Goal: Transaction & Acquisition: Purchase product/service

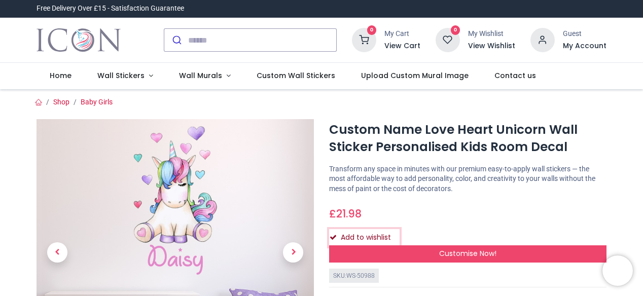
click at [333, 237] on icon "Add to wishlist" at bounding box center [333, 237] width 7 height 7
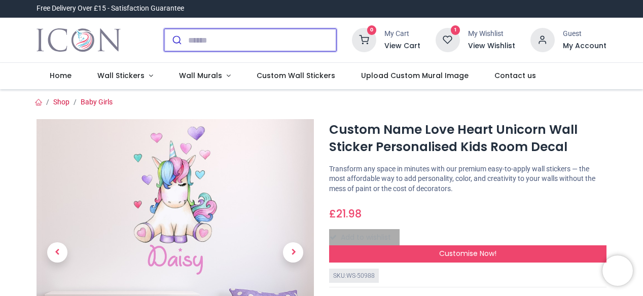
click at [207, 40] on input "search" at bounding box center [262, 40] width 148 height 22
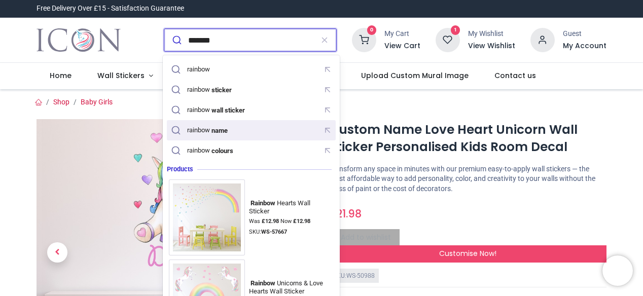
click at [205, 130] on div "rainbow name" at bounding box center [208, 130] width 42 height 8
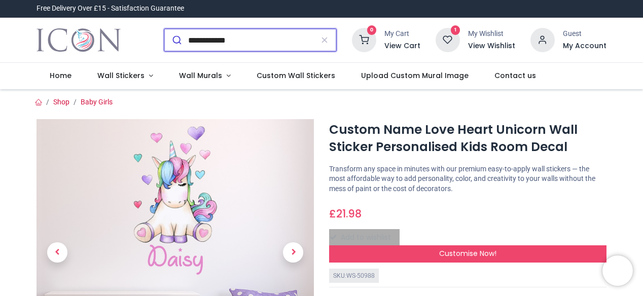
type input "**********"
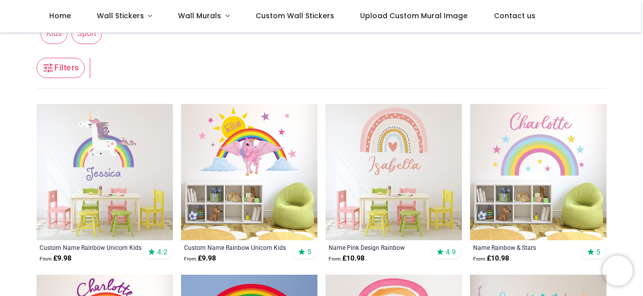
scroll to position [101, 0]
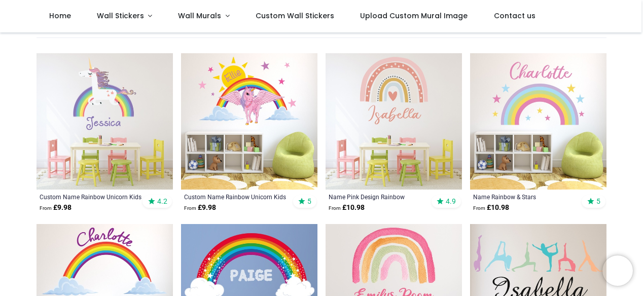
click at [521, 143] on img at bounding box center [538, 121] width 136 height 136
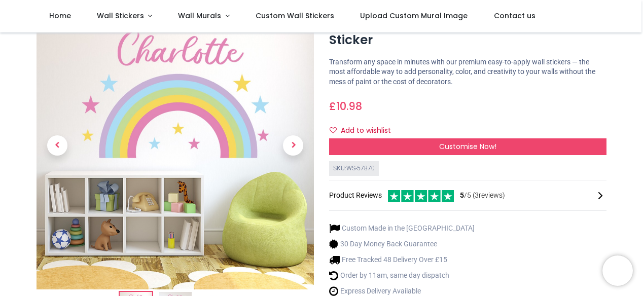
scroll to position [101, 0]
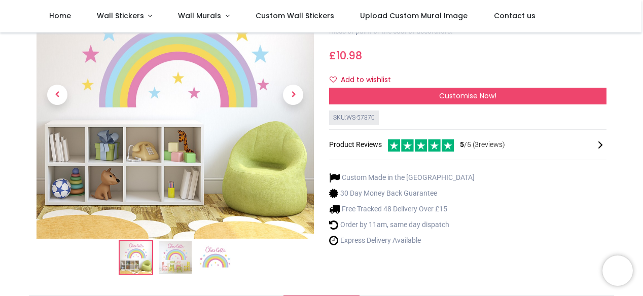
click at [178, 265] on img at bounding box center [175, 257] width 32 height 32
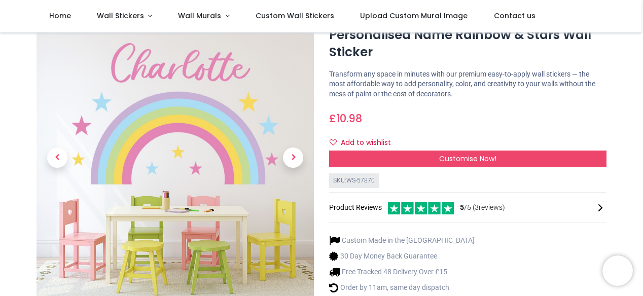
scroll to position [51, 0]
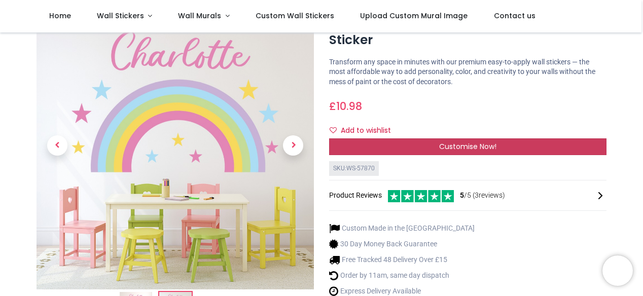
click at [472, 145] on span "Customise Now!" at bounding box center [467, 146] width 57 height 10
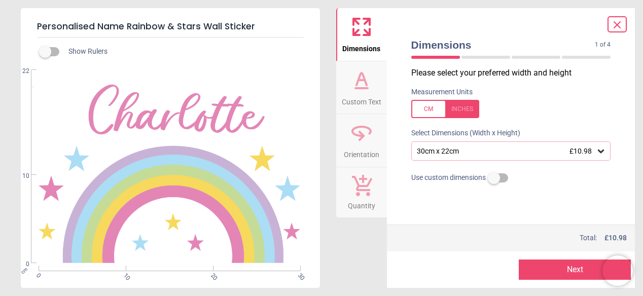
click at [602, 149] on icon at bounding box center [601, 151] width 10 height 10
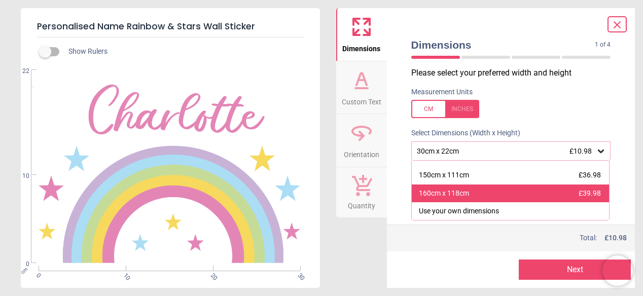
scroll to position [88, 0]
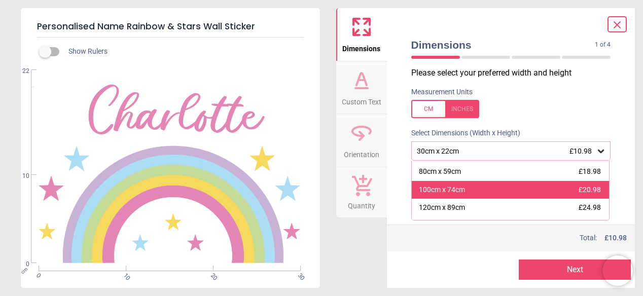
click at [561, 188] on div "100cm x 74cm £20.98" at bounding box center [511, 190] width 198 height 18
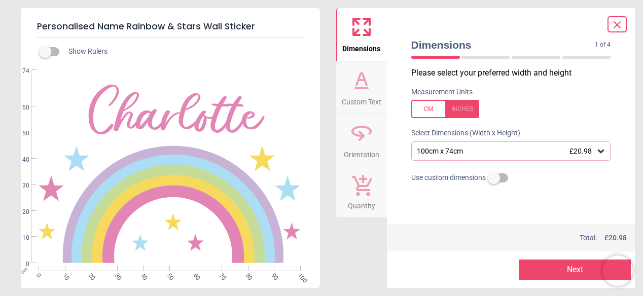
click at [577, 273] on button "Next" at bounding box center [575, 270] width 112 height 20
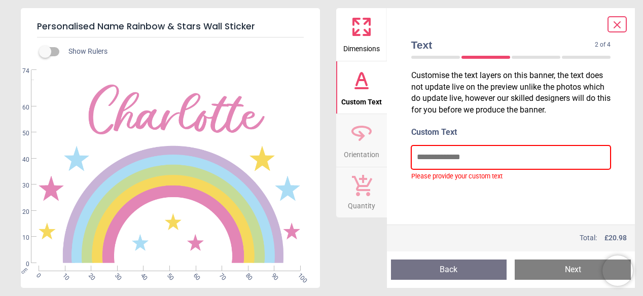
click at [456, 161] on input "text" at bounding box center [511, 157] width 200 height 23
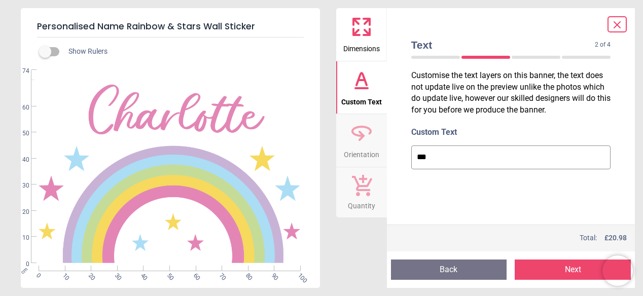
type input "***"
click at [572, 267] on button "Next" at bounding box center [573, 270] width 116 height 20
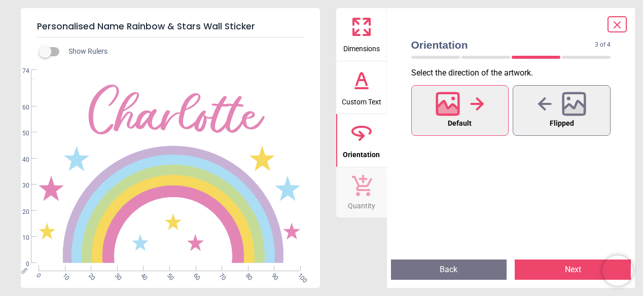
click at [454, 273] on button "Back" at bounding box center [449, 270] width 116 height 20
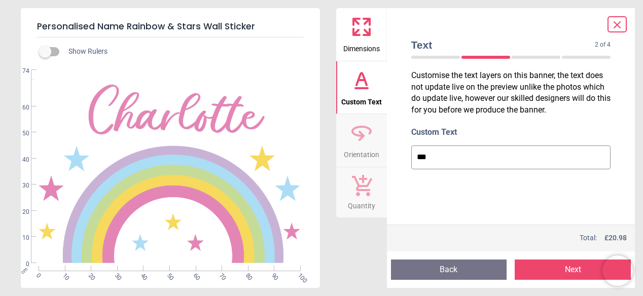
click at [579, 268] on button "Next" at bounding box center [573, 270] width 116 height 20
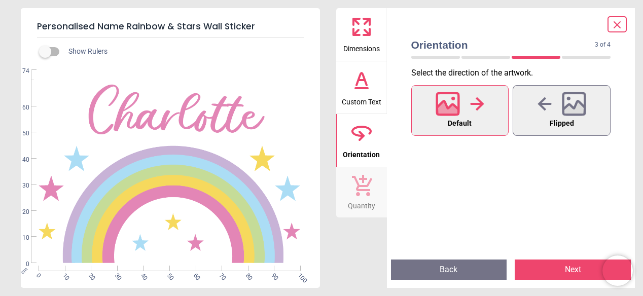
click at [573, 268] on button "Next" at bounding box center [573, 270] width 116 height 20
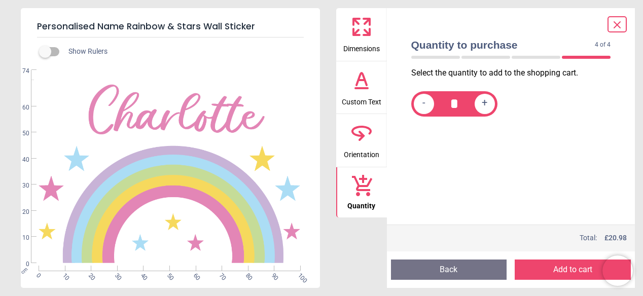
click at [617, 25] on icon at bounding box center [617, 25] width 6 height 6
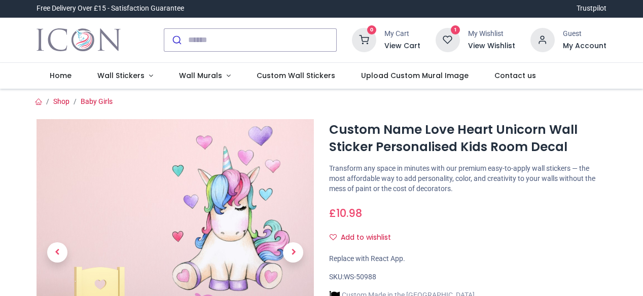
click at [29, 228] on div at bounding box center [175, 279] width 293 height 321
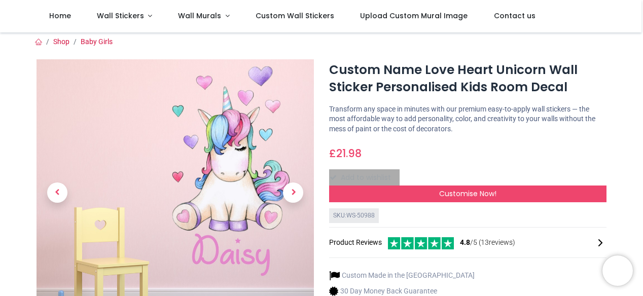
scroll to position [4, 0]
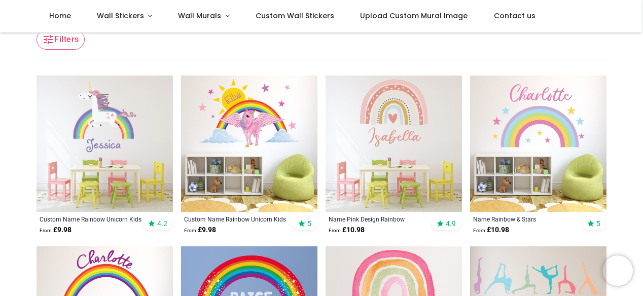
scroll to position [79, 0]
click at [497, 187] on img at bounding box center [538, 144] width 136 height 136
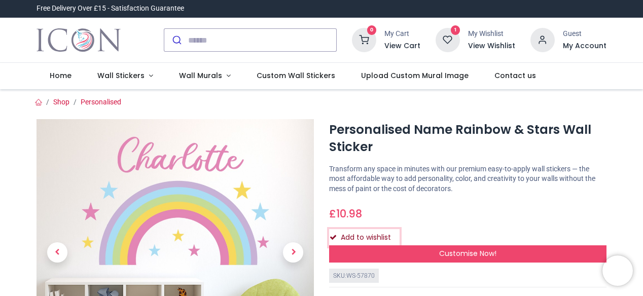
click at [331, 235] on icon "Add to wishlist" at bounding box center [333, 237] width 7 height 7
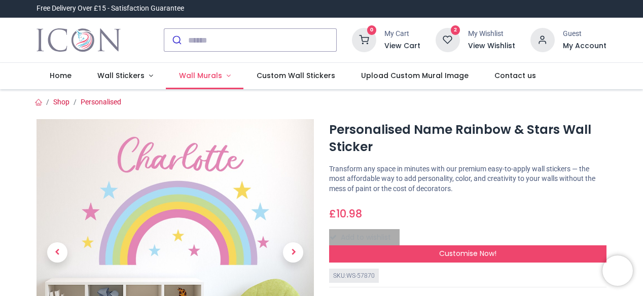
click at [194, 77] on span "Wall Murals" at bounding box center [200, 75] width 43 height 10
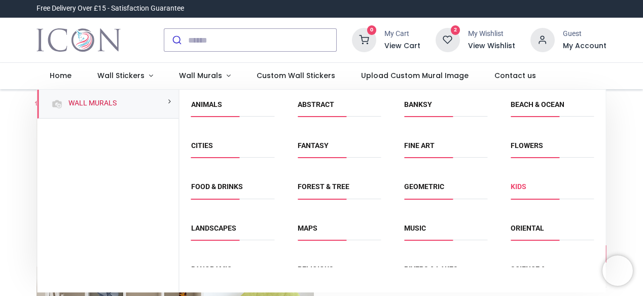
click at [517, 186] on link "Kids" at bounding box center [519, 187] width 16 height 8
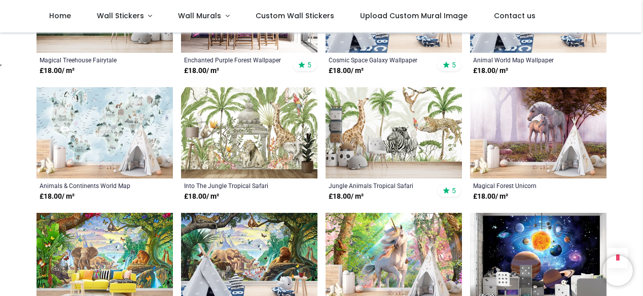
scroll to position [686, 0]
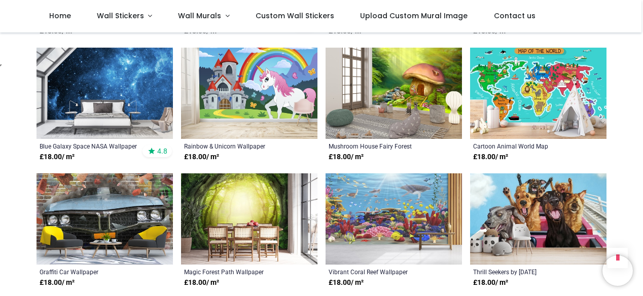
scroll to position [1356, 0]
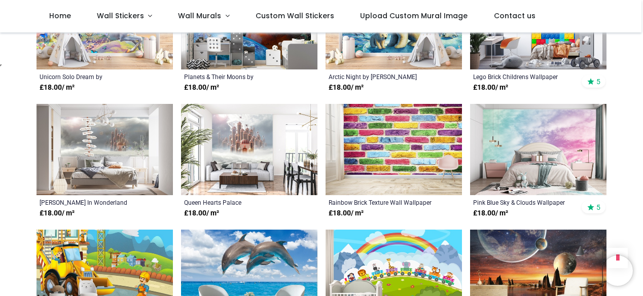
scroll to position [2243, 0]
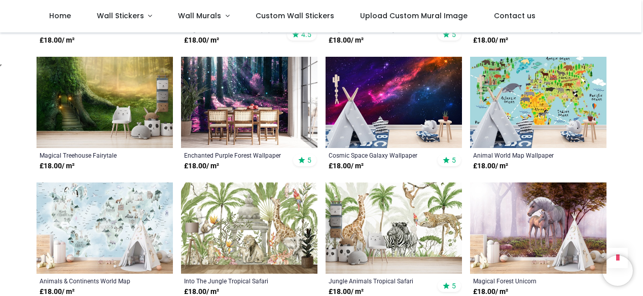
scroll to position [4, 0]
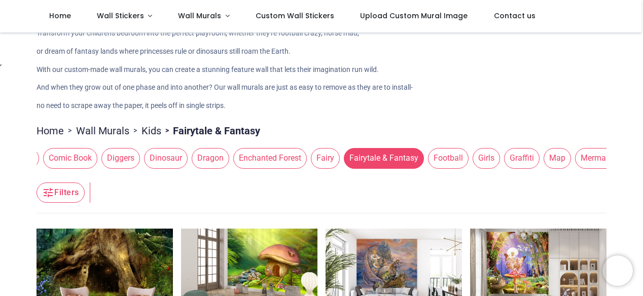
scroll to position [0, 283]
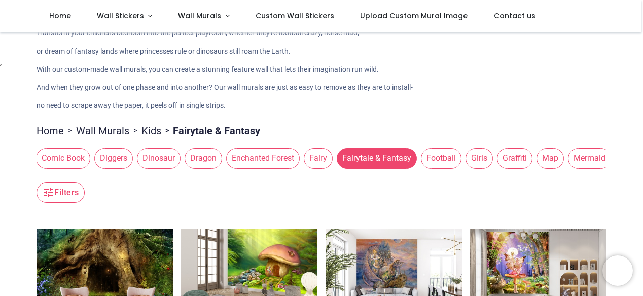
click at [465, 158] on span "Girls" at bounding box center [478, 158] width 27 height 20
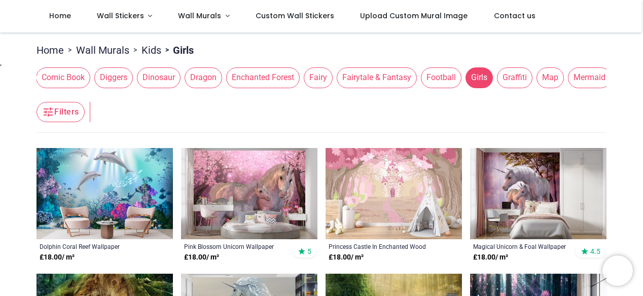
scroll to position [122, 0]
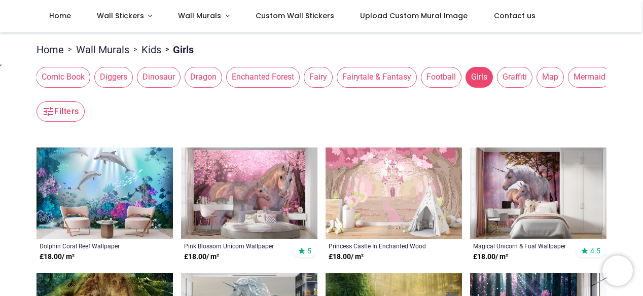
click at [373, 206] on img at bounding box center [394, 193] width 136 height 91
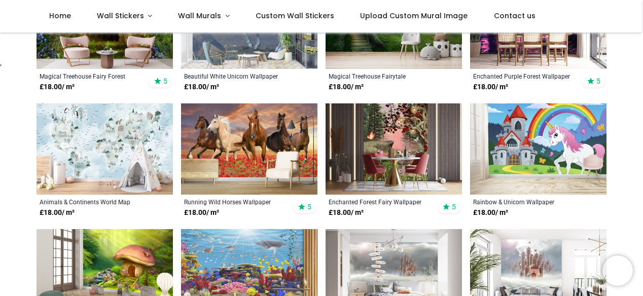
scroll to position [0, 0]
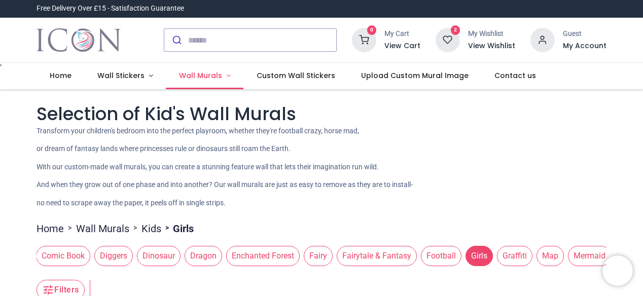
click at [198, 76] on span "Wall Murals" at bounding box center [200, 75] width 43 height 10
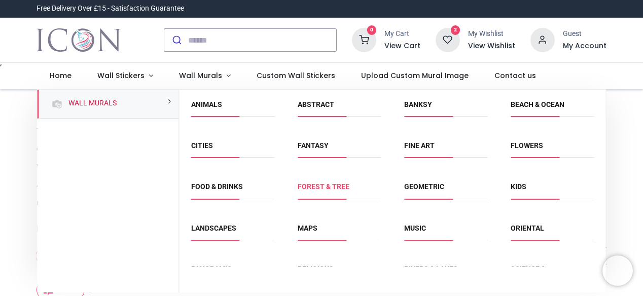
click at [316, 185] on link "Forest & Tree" at bounding box center [324, 187] width 52 height 8
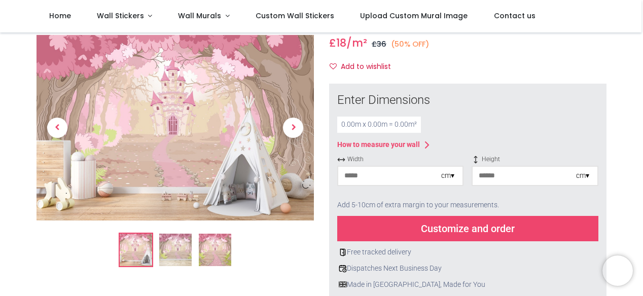
scroll to position [105, 0]
click at [379, 177] on input "number" at bounding box center [389, 175] width 103 height 18
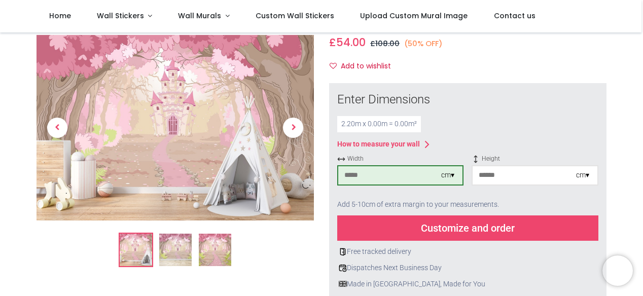
type input "***"
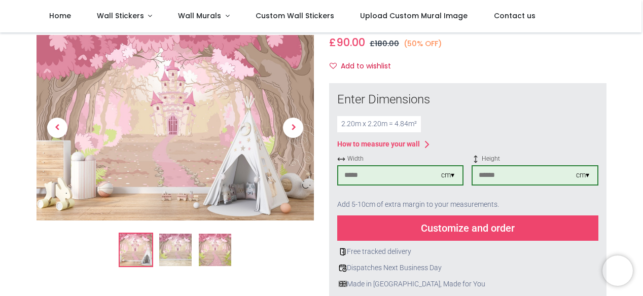
type input "***"
click at [442, 226] on div "Customize and order" at bounding box center [467, 228] width 261 height 25
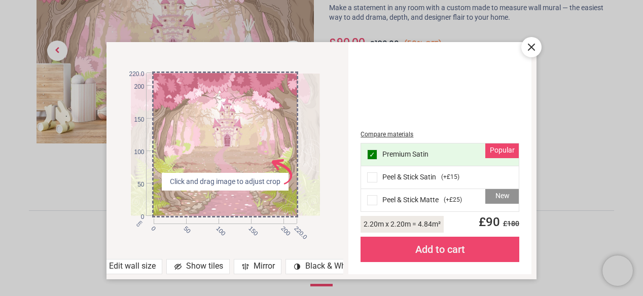
click at [374, 202] on span at bounding box center [372, 200] width 10 height 10
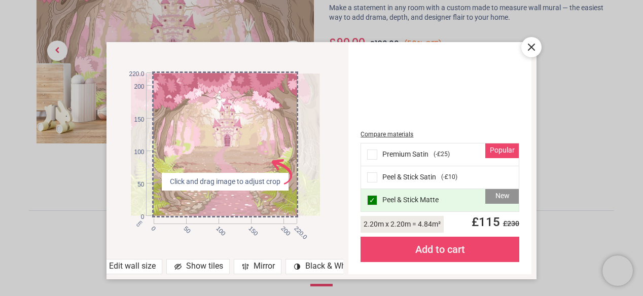
click at [371, 157] on span at bounding box center [372, 155] width 10 height 10
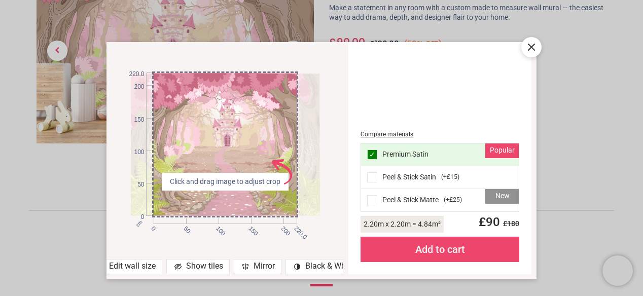
click at [532, 45] on icon at bounding box center [531, 47] width 12 height 12
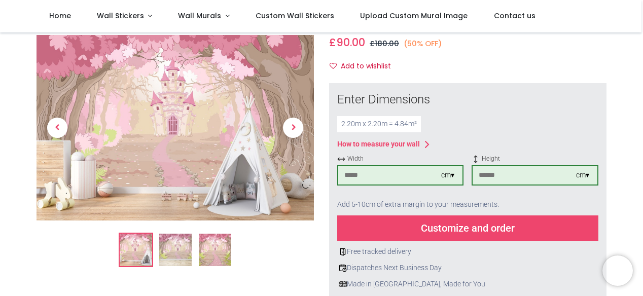
click at [176, 251] on img at bounding box center [175, 250] width 32 height 32
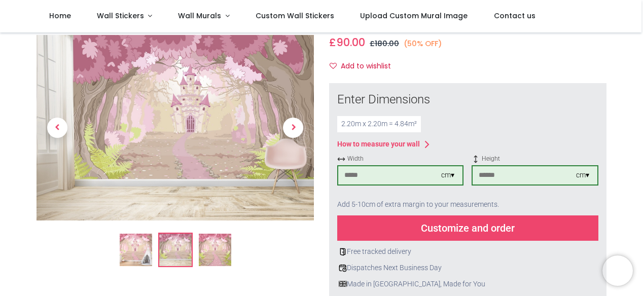
click at [219, 255] on img at bounding box center [215, 250] width 32 height 32
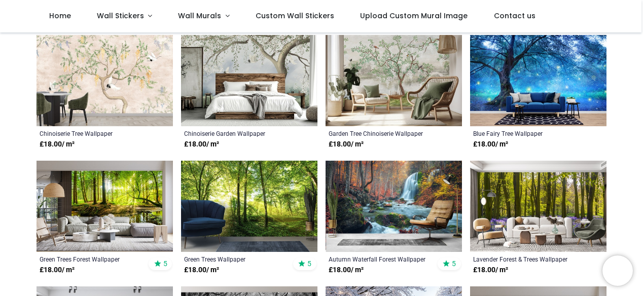
scroll to position [173, 0]
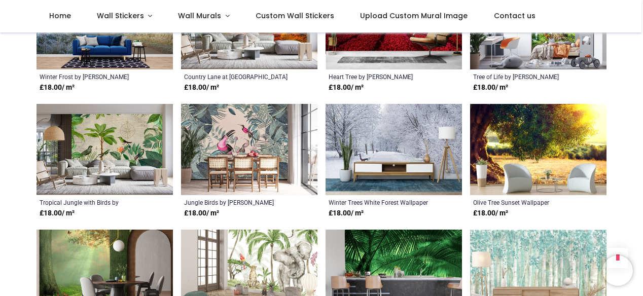
scroll to position [1640, 0]
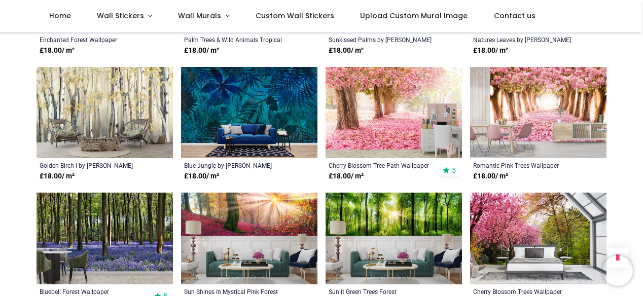
scroll to position [1928, 0]
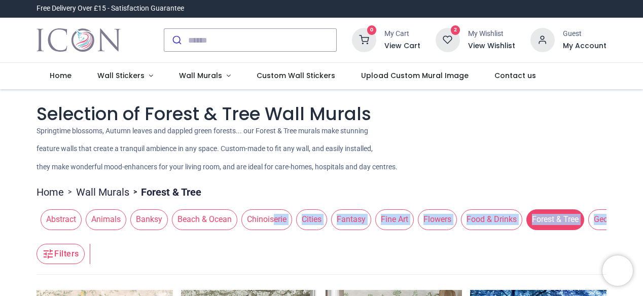
drag, startPoint x: 264, startPoint y: 235, endPoint x: 271, endPoint y: 233, distance: 6.9
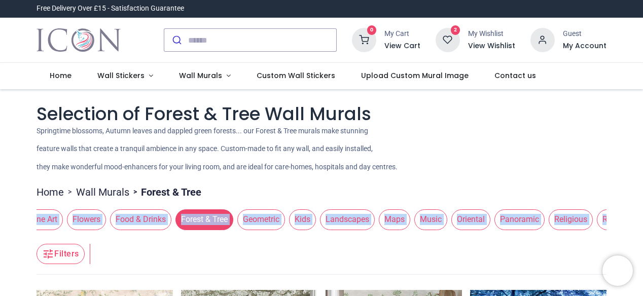
scroll to position [0, 351]
click at [453, 223] on span "Oriental" at bounding box center [470, 219] width 39 height 20
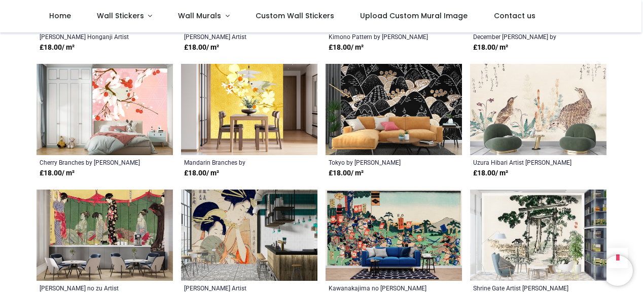
scroll to position [677, 0]
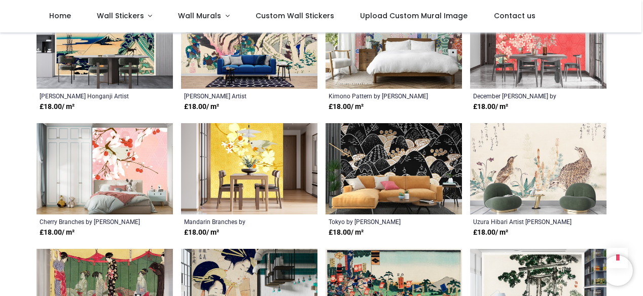
scroll to position [607, 0]
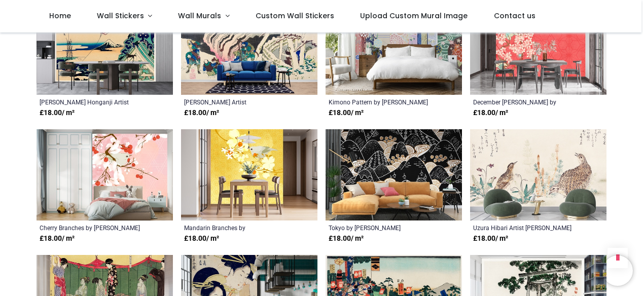
click at [385, 187] on img at bounding box center [394, 174] width 136 height 91
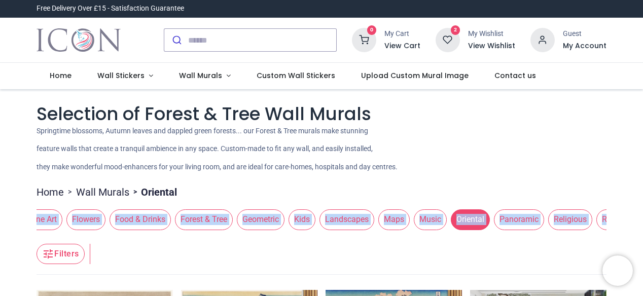
click at [259, 218] on span "Geometric" at bounding box center [261, 219] width 48 height 20
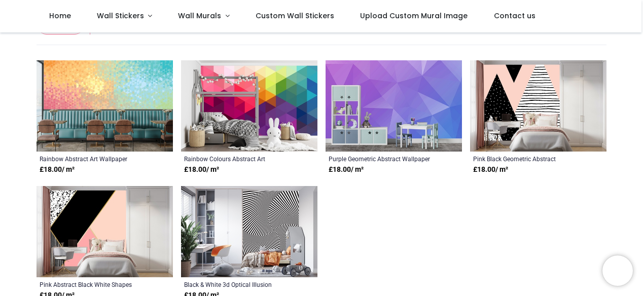
scroll to position [171, 0]
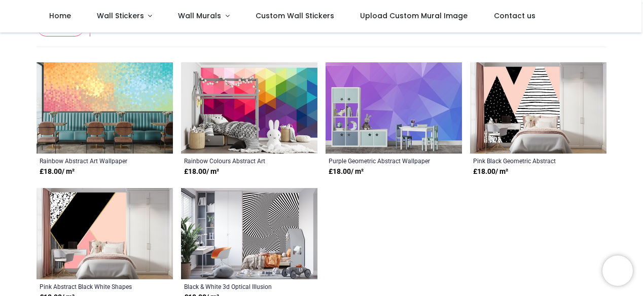
click at [234, 124] on img at bounding box center [249, 107] width 136 height 91
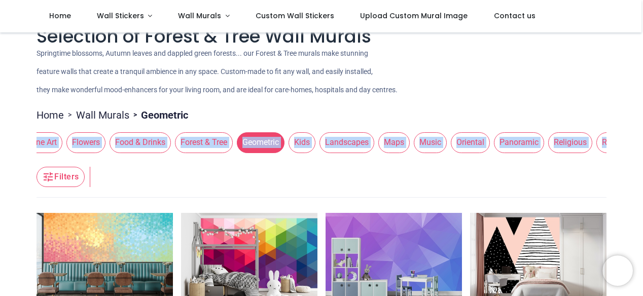
scroll to position [20, 0]
click at [191, 178] on header "Filters Filters" at bounding box center [321, 178] width 569 height 41
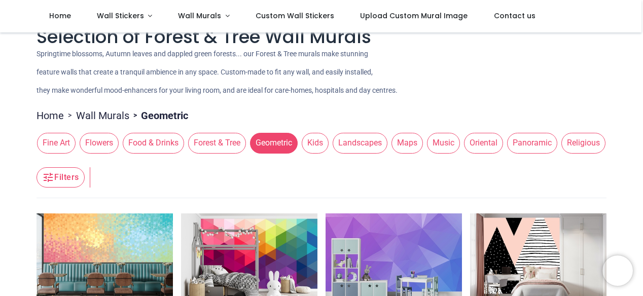
scroll to position [0, 331]
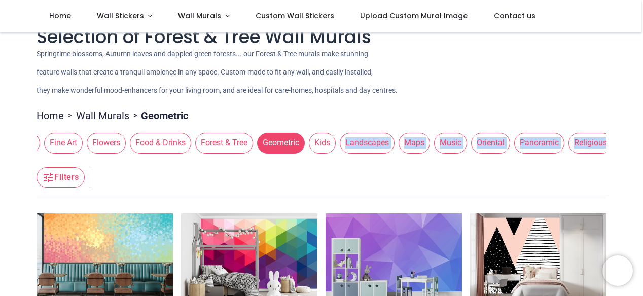
drag, startPoint x: 308, startPoint y: 157, endPoint x: 198, endPoint y: 171, distance: 110.9
click at [198, 171] on section "Home > Wall Murals > Geometric Abstract Animals Banksy Beach & Ocean Chinoiseri…" at bounding box center [321, 289] width 569 height 372
click at [415, 145] on span "Maps" at bounding box center [414, 143] width 31 height 20
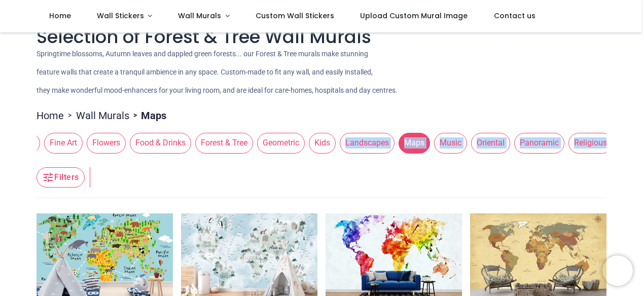
click at [366, 177] on header "Filters Filters" at bounding box center [321, 178] width 569 height 41
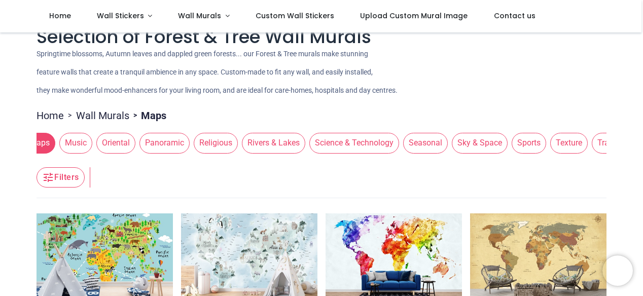
scroll to position [0, 758]
click at [498, 143] on span "Texture" at bounding box center [517, 143] width 38 height 20
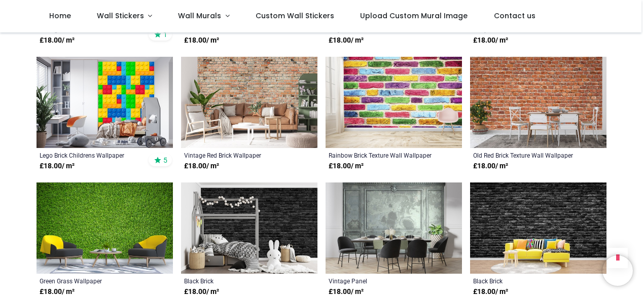
scroll to position [680, 0]
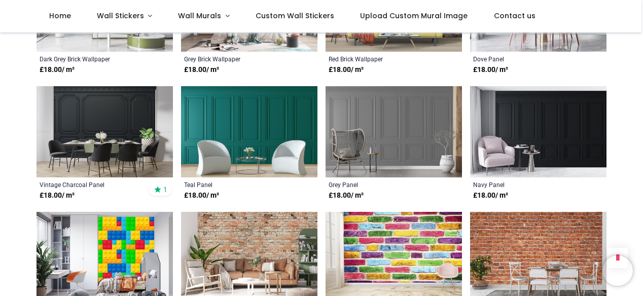
scroll to position [522, 0]
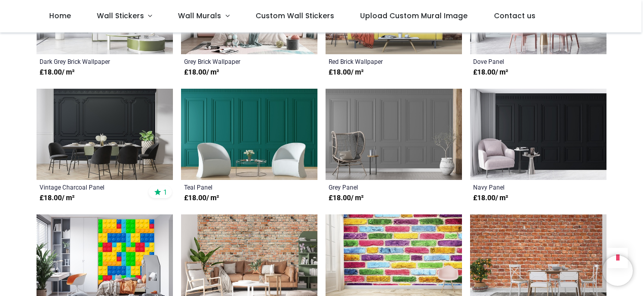
click at [242, 133] on img at bounding box center [249, 134] width 136 height 91
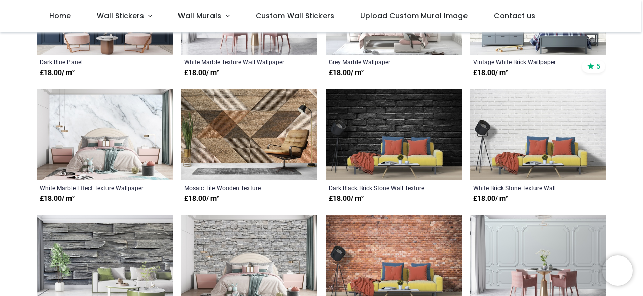
scroll to position [270, 0]
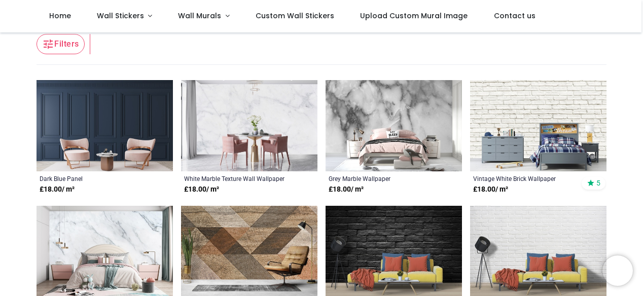
scroll to position [154, 0]
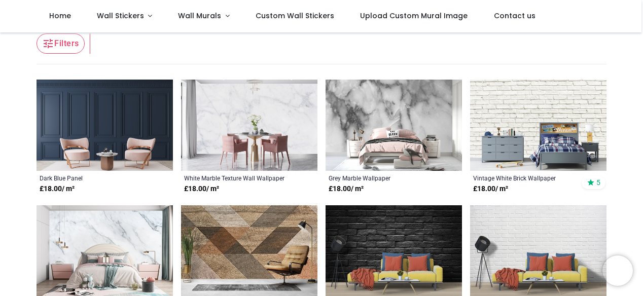
click at [95, 124] on img at bounding box center [105, 125] width 136 height 91
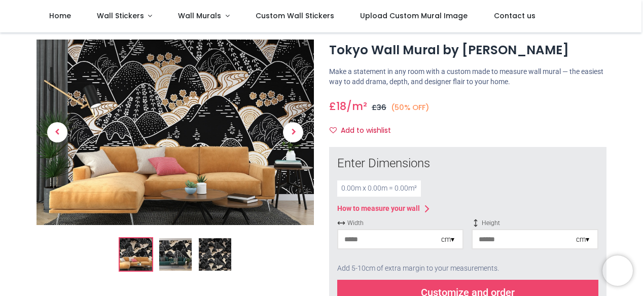
scroll to position [14, 0]
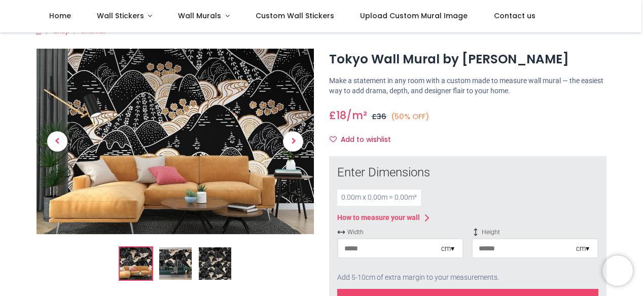
click at [171, 268] on img at bounding box center [175, 263] width 32 height 32
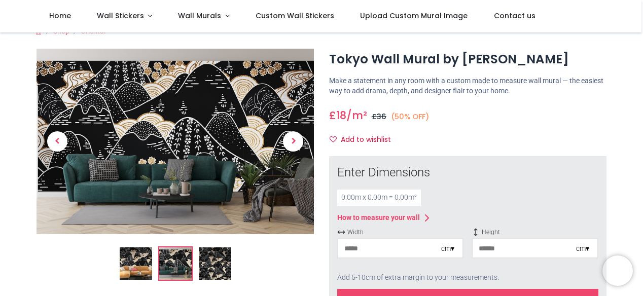
click at [214, 269] on img at bounding box center [215, 263] width 32 height 32
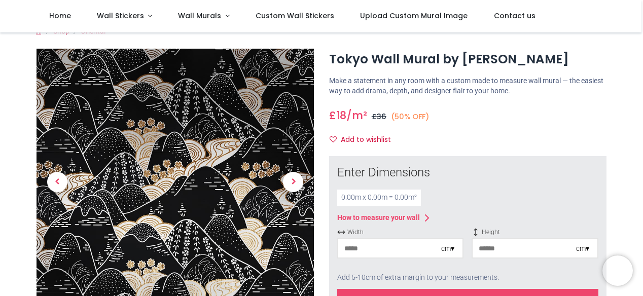
click at [367, 253] on input "number" at bounding box center [389, 248] width 103 height 18
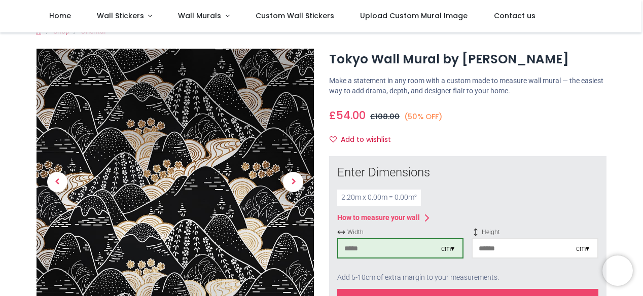
type input "***"
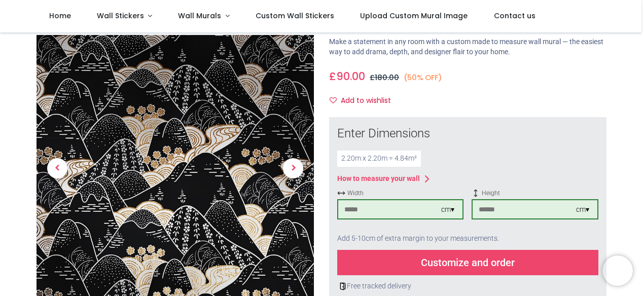
scroll to position [55, 0]
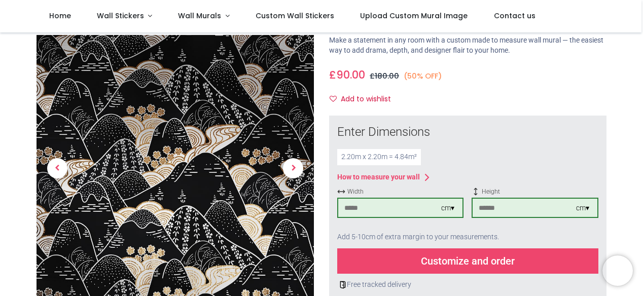
type input "***"
click at [429, 261] on div "Customize and order" at bounding box center [467, 260] width 261 height 25
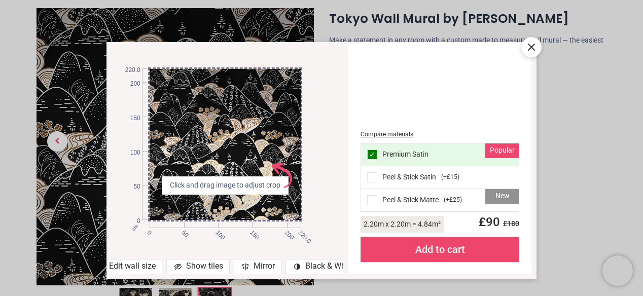
click at [176, 266] on icon at bounding box center [178, 267] width 8 height 8
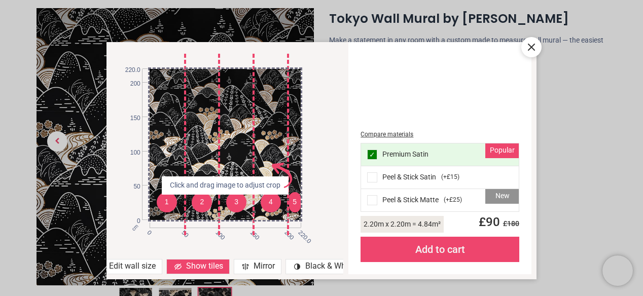
click at [176, 266] on icon at bounding box center [178, 267] width 8 height 8
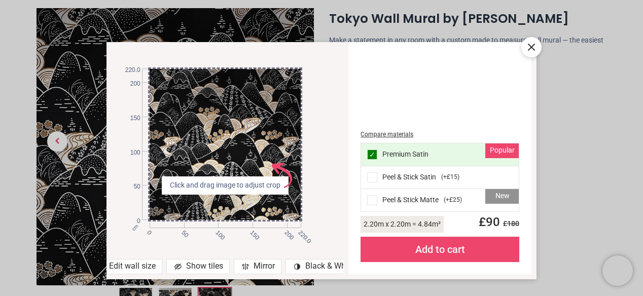
click at [529, 47] on icon at bounding box center [531, 47] width 12 height 12
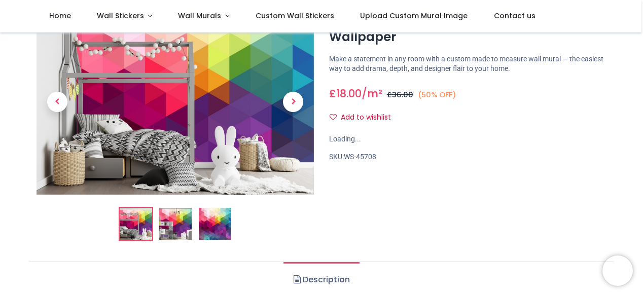
scroll to position [23, 0]
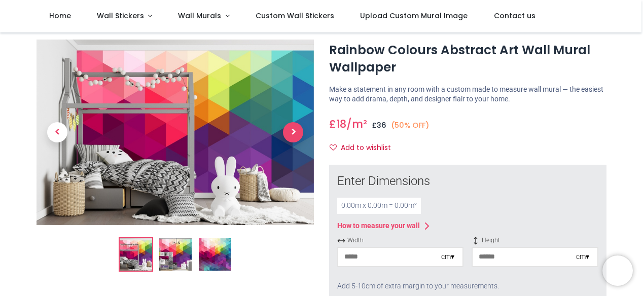
click at [292, 131] on span "Next" at bounding box center [293, 132] width 20 height 20
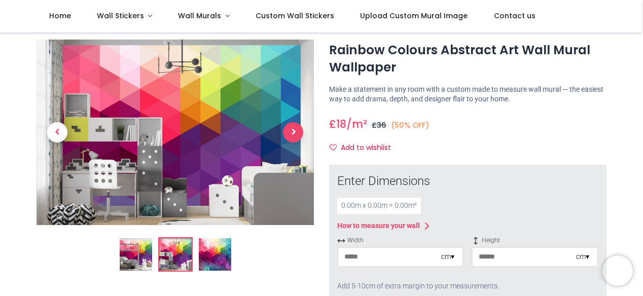
click at [292, 131] on span "Next" at bounding box center [293, 132] width 20 height 20
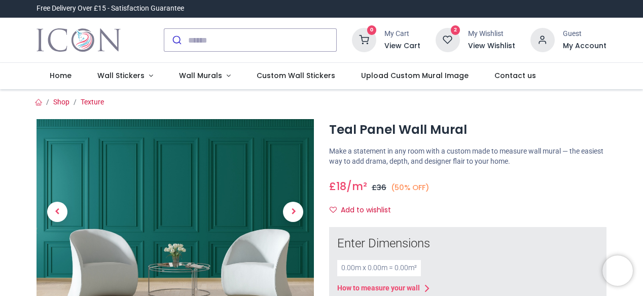
click at [242, 133] on img at bounding box center [175, 212] width 277 height 186
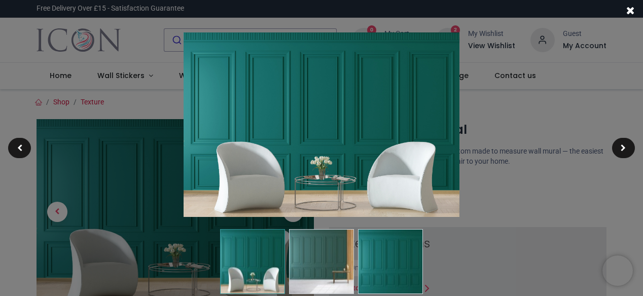
click at [242, 133] on img at bounding box center [321, 124] width 275 height 185
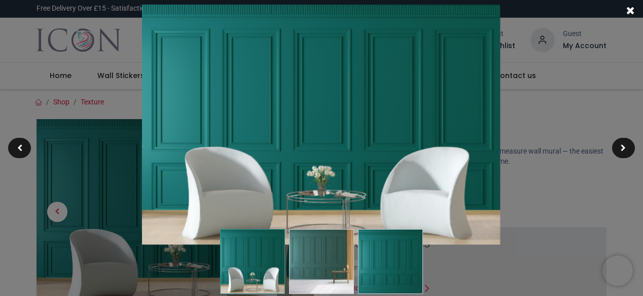
click at [533, 215] on div at bounding box center [321, 148] width 643 height 296
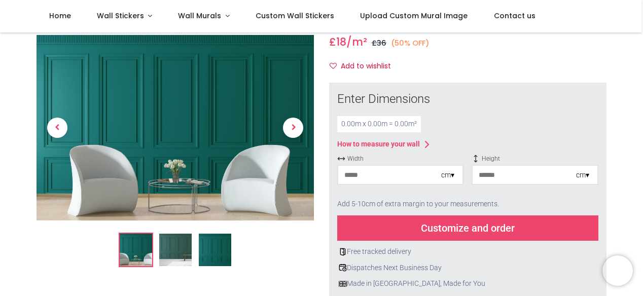
scroll to position [88, 0]
click at [355, 178] on input "number" at bounding box center [389, 174] width 103 height 18
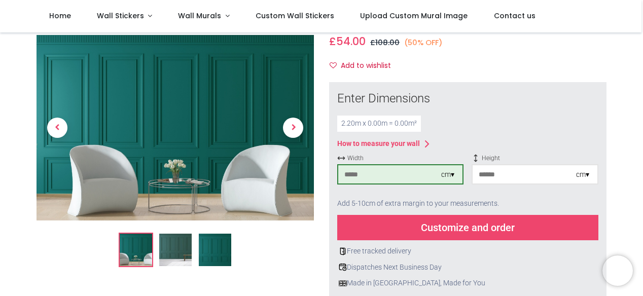
type input "***"
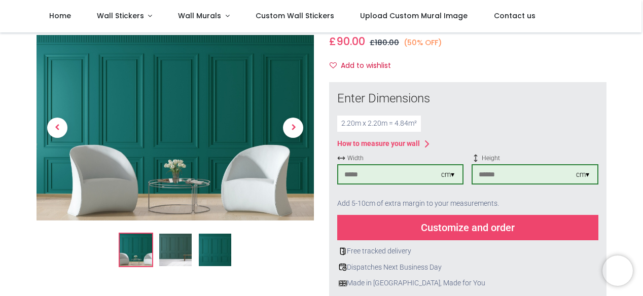
type input "***"
click at [411, 233] on div "Customize and order" at bounding box center [467, 227] width 261 height 25
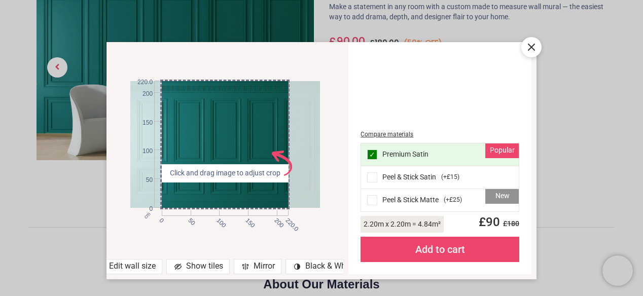
click at [176, 265] on icon at bounding box center [178, 267] width 8 height 8
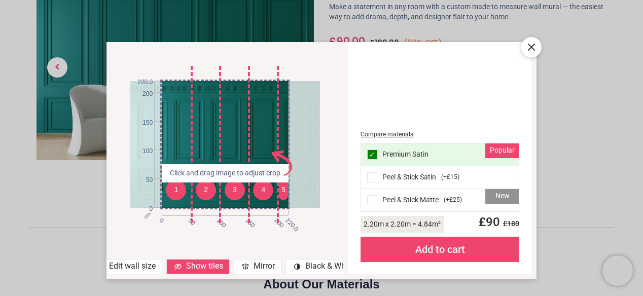
click at [529, 48] on icon at bounding box center [531, 47] width 12 height 12
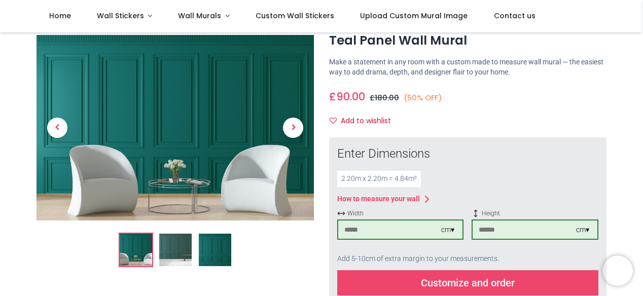
scroll to position [32, 0]
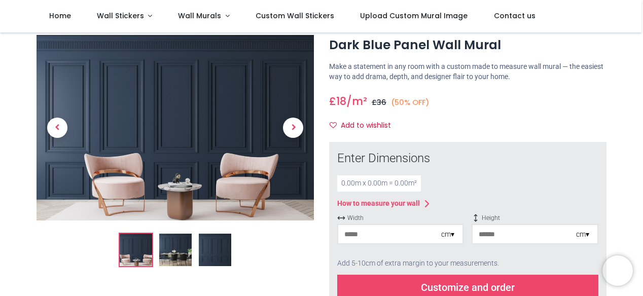
scroll to position [29, 0]
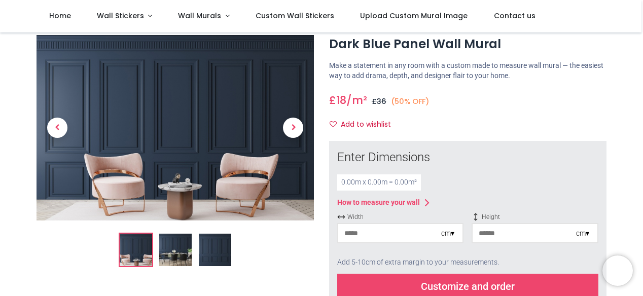
click at [354, 231] on input "number" at bounding box center [389, 233] width 103 height 18
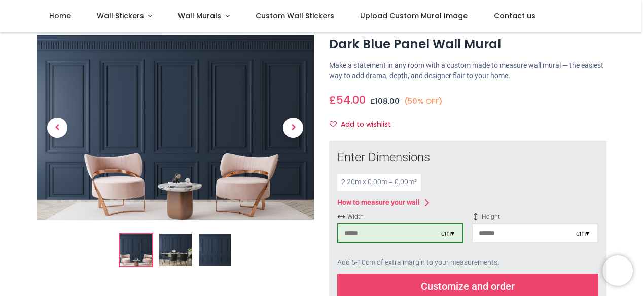
type input "***"
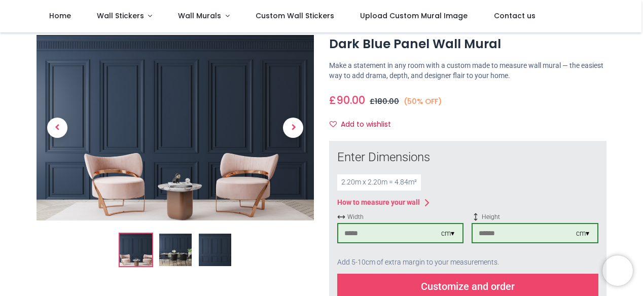
type input "***"
click at [449, 286] on div "Customize and order" at bounding box center [467, 286] width 261 height 25
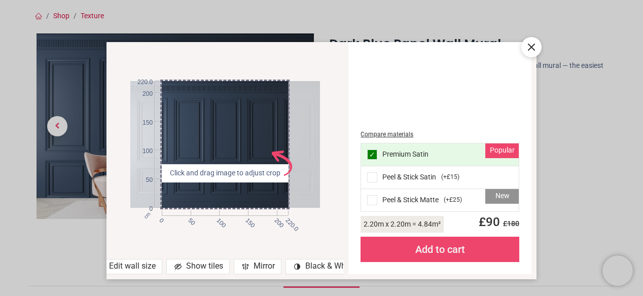
click at [177, 266] on icon at bounding box center [178, 267] width 2 height 2
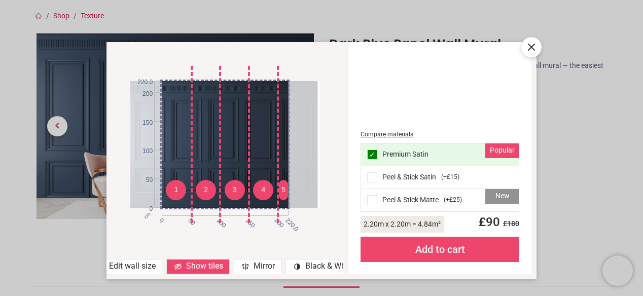
click at [206, 146] on div at bounding box center [223, 144] width 190 height 126
click at [531, 49] on icon at bounding box center [531, 47] width 12 height 12
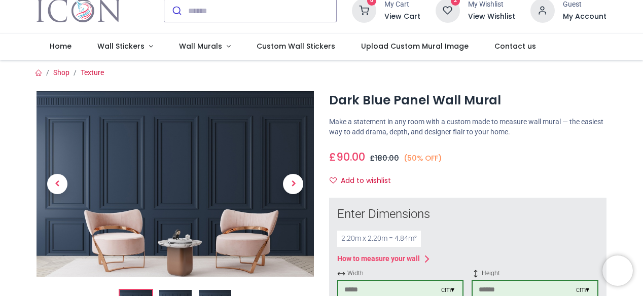
scroll to position [0, 0]
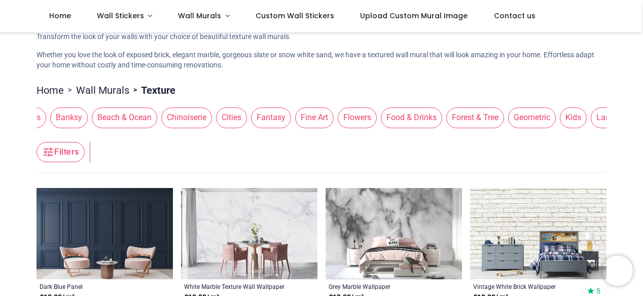
scroll to position [0, 90]
click at [292, 119] on span "Fine Art" at bounding box center [304, 117] width 39 height 20
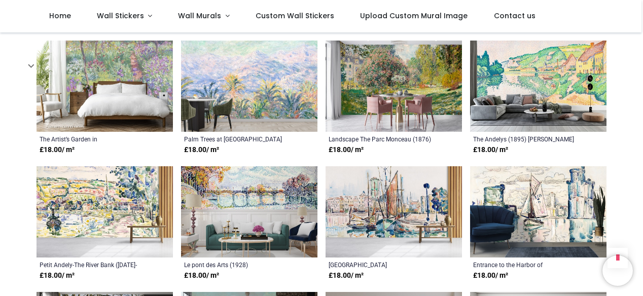
scroll to position [689, 0]
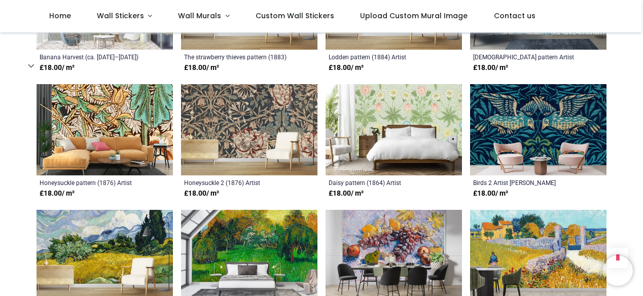
scroll to position [1148, 0]
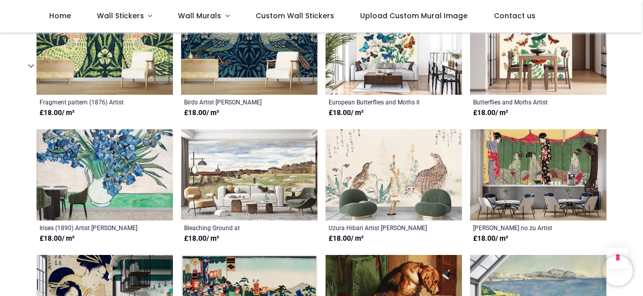
scroll to position [2362, 0]
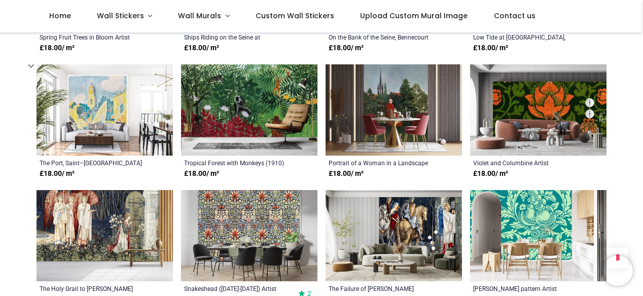
scroll to position [3433, 0]
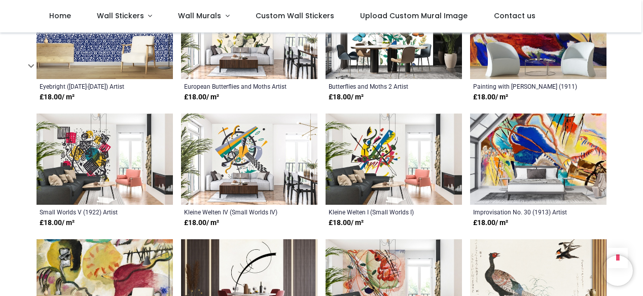
scroll to position [3883, 0]
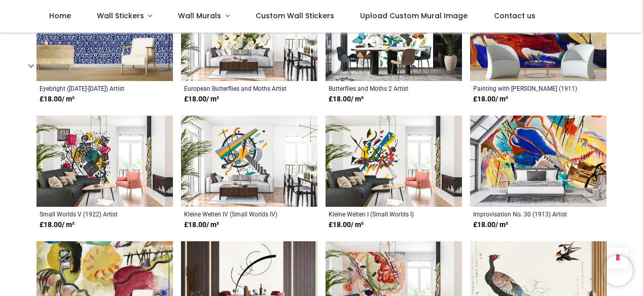
click at [106, 162] on img at bounding box center [105, 161] width 136 height 91
click at [228, 153] on img at bounding box center [249, 161] width 136 height 91
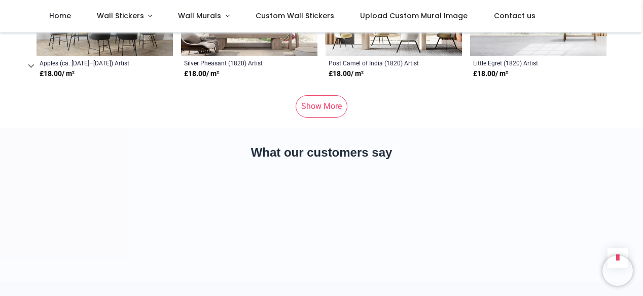
scroll to position [4534, 0]
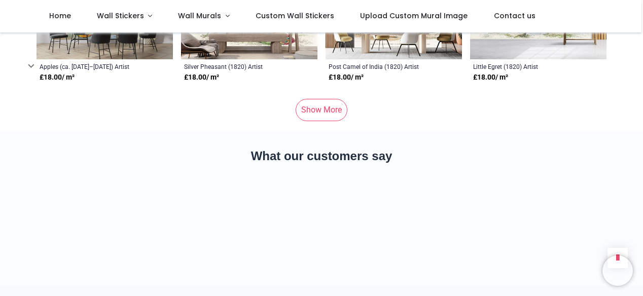
click at [316, 112] on link "Show More" at bounding box center [322, 110] width 52 height 22
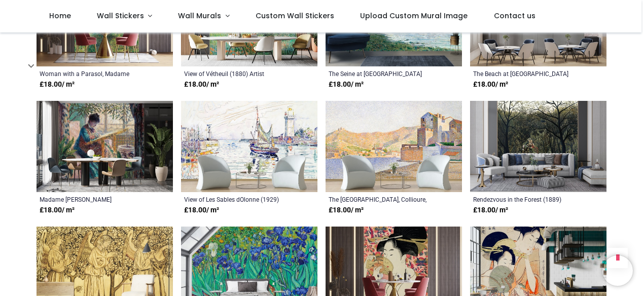
scroll to position [5157, 0]
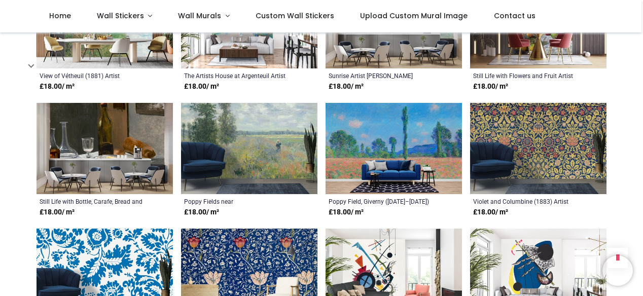
scroll to position [5907, 0]
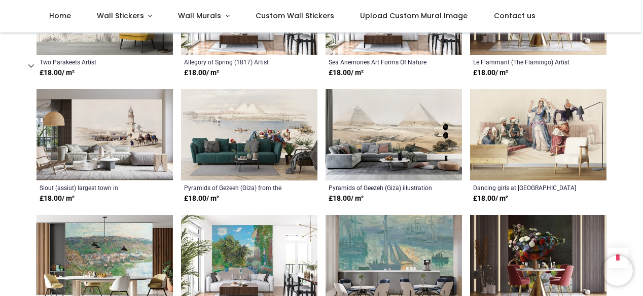
scroll to position [5667, 0]
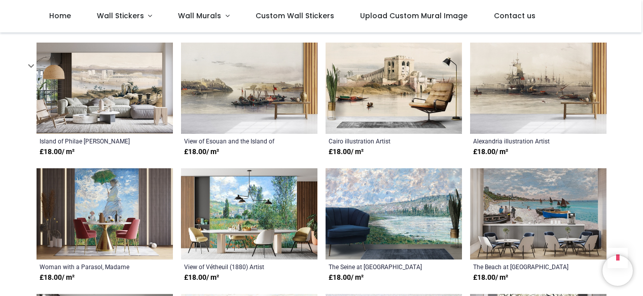
scroll to position [4964, 0]
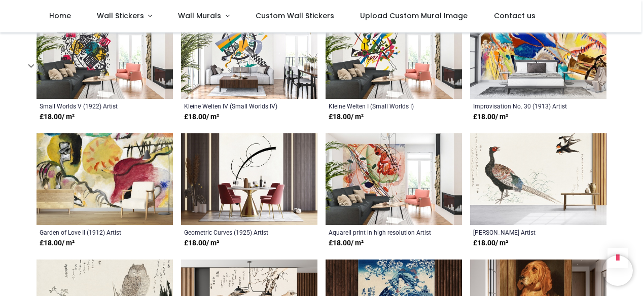
scroll to position [3985, 0]
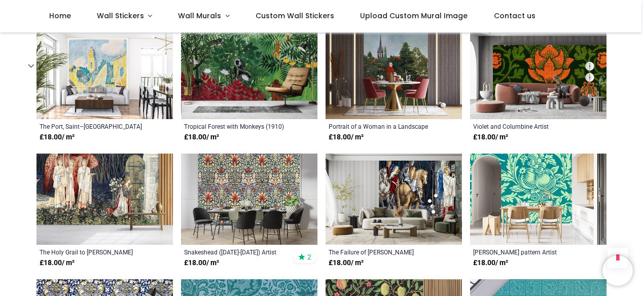
scroll to position [3467, 0]
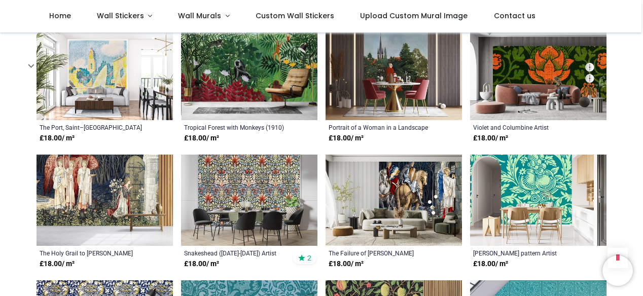
click at [250, 187] on img at bounding box center [249, 200] width 136 height 91
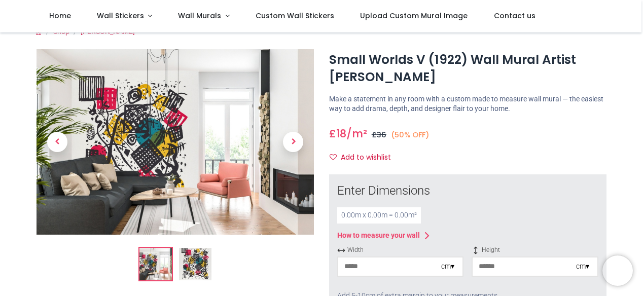
scroll to position [14, 0]
click at [196, 261] on img at bounding box center [195, 263] width 32 height 32
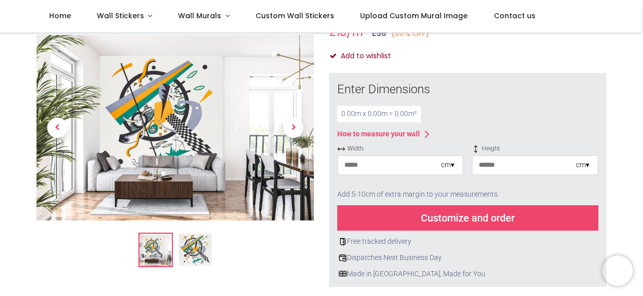
scroll to position [116, 0]
click at [351, 168] on input "number" at bounding box center [389, 165] width 103 height 18
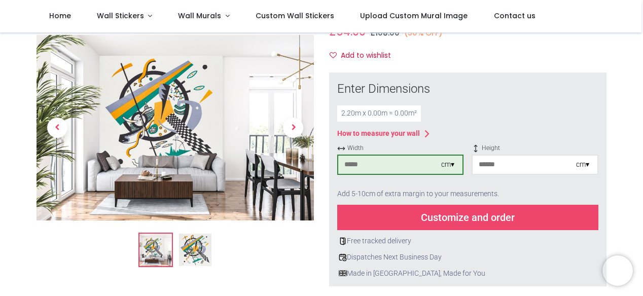
type input "***"
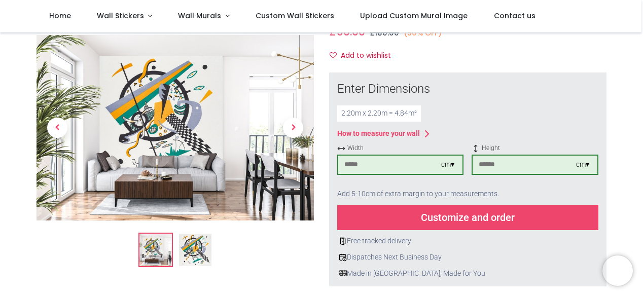
type input "***"
click at [427, 217] on div "Customize and order" at bounding box center [467, 217] width 261 height 25
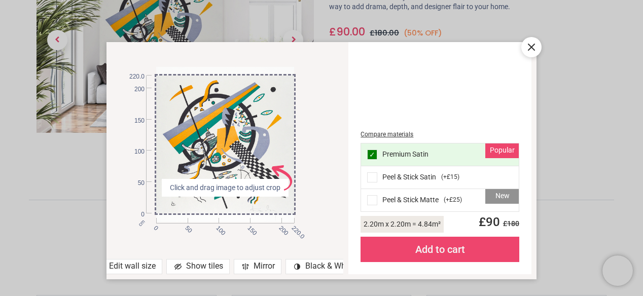
click at [530, 43] on icon at bounding box center [531, 47] width 12 height 12
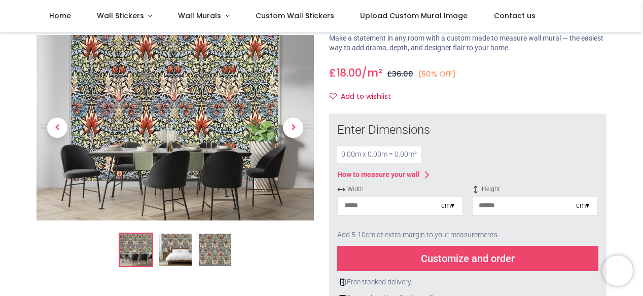
scroll to position [75, 0]
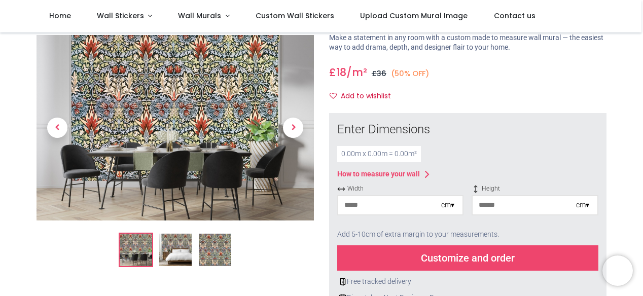
click at [176, 248] on img at bounding box center [175, 250] width 32 height 32
click at [165, 247] on img at bounding box center [175, 250] width 32 height 32
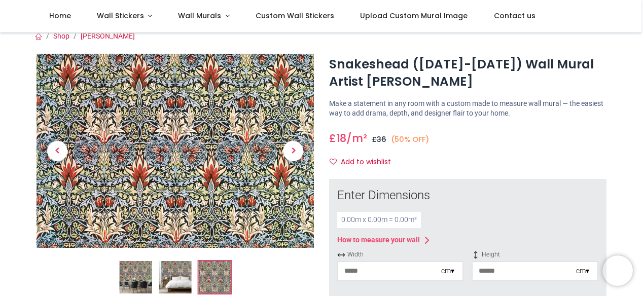
scroll to position [9, 0]
click at [175, 272] on img at bounding box center [175, 278] width 32 height 32
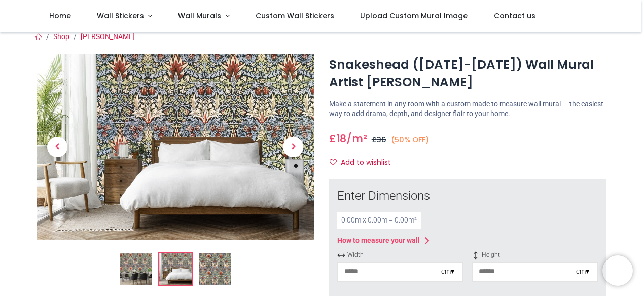
click at [363, 271] on input "number" at bounding box center [389, 272] width 103 height 18
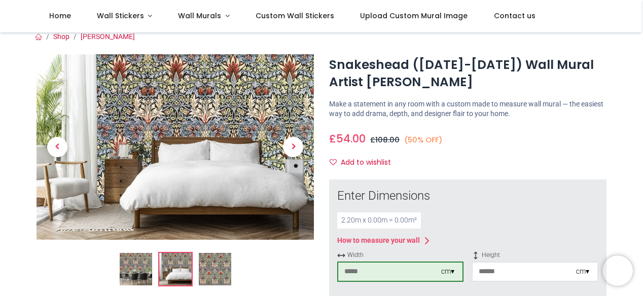
type input "***"
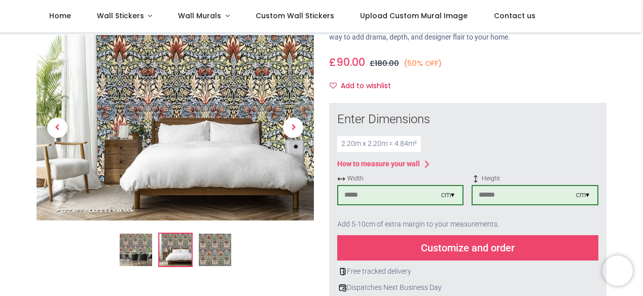
scroll to position [87, 0]
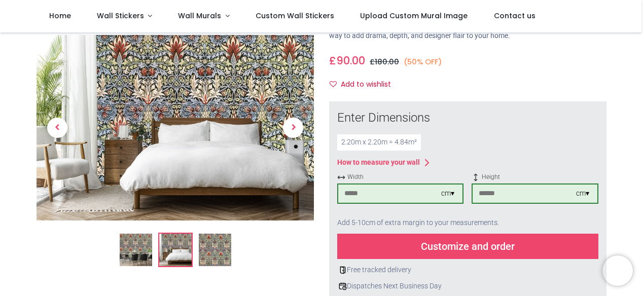
type input "***"
click at [458, 246] on div "Customize and order" at bounding box center [467, 246] width 261 height 25
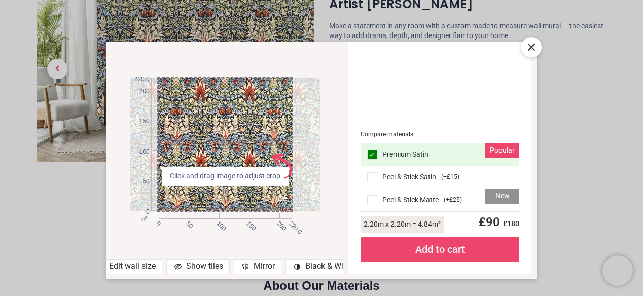
click at [139, 263] on div "Edit wall size" at bounding box center [125, 266] width 73 height 15
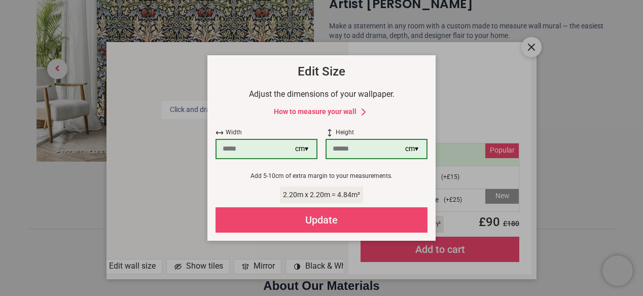
drag, startPoint x: 235, startPoint y: 149, endPoint x: 153, endPoint y: 153, distance: 81.8
click at [153, 153] on div "× How to Measure Your Wall Standard Wall Measure from edge to edge at the wides…" at bounding box center [321, 148] width 643 height 296
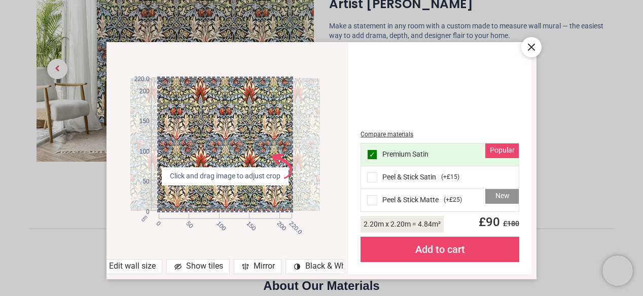
click at [536, 45] on icon at bounding box center [531, 47] width 12 height 12
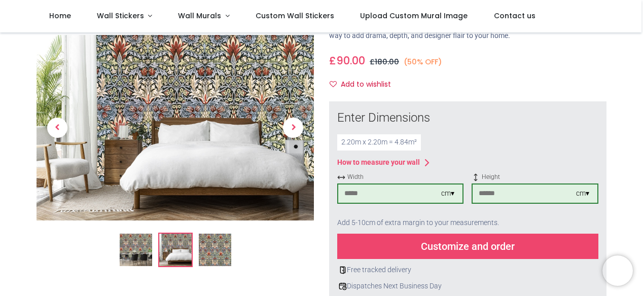
drag, startPoint x: 357, startPoint y: 193, endPoint x: 290, endPoint y: 195, distance: 67.0
click at [290, 195] on div "Snakeshead ([DATE]-[DATE]) Wall Mural Artist [PERSON_NAME] £" at bounding box center [321, 254] width 585 height 580
type input "***"
click at [457, 247] on div "Customize and order" at bounding box center [467, 246] width 261 height 25
